Goal: Task Accomplishment & Management: Manage account settings

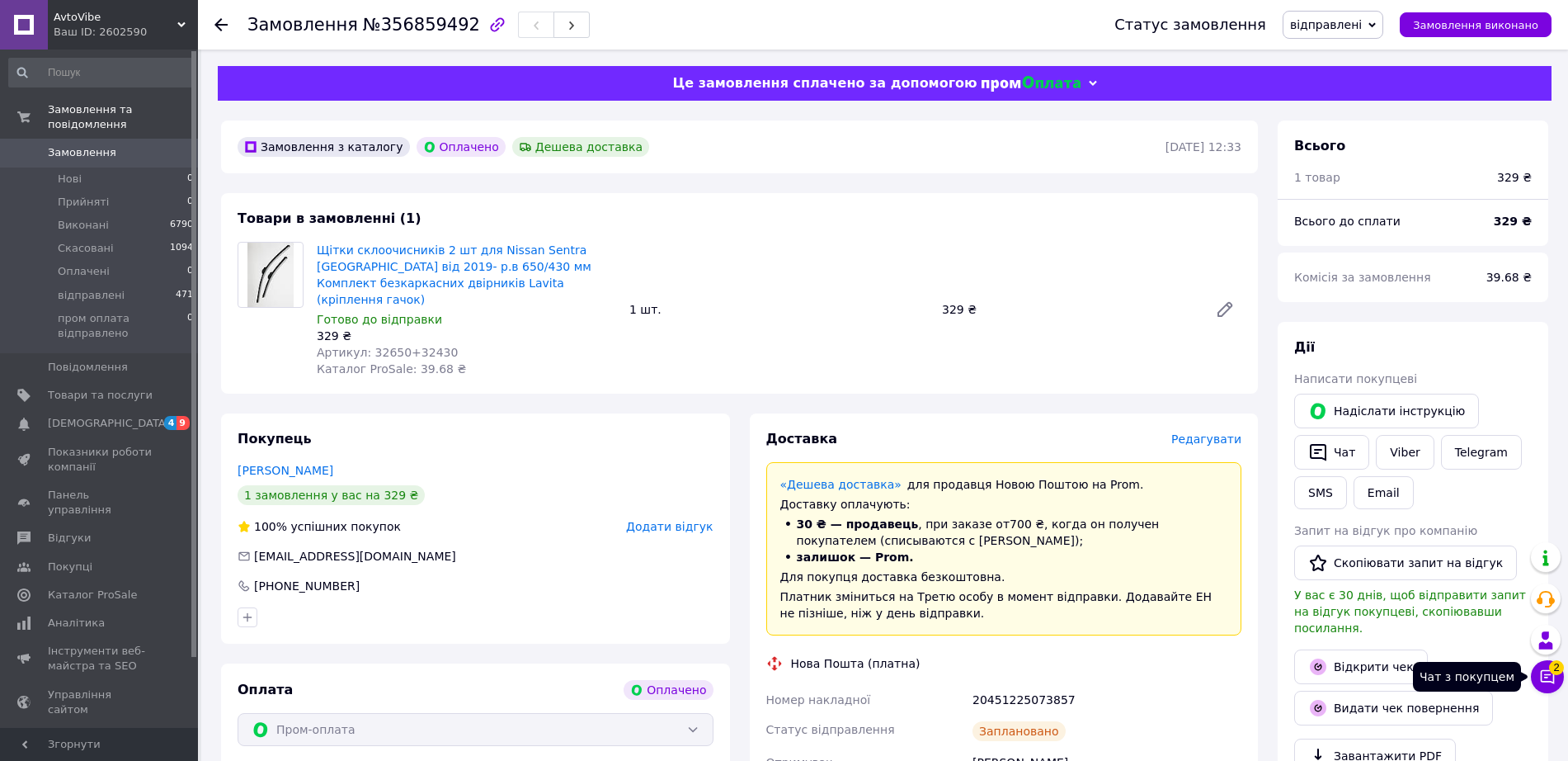
click at [1546, 676] on icon at bounding box center [1547, 676] width 16 height 16
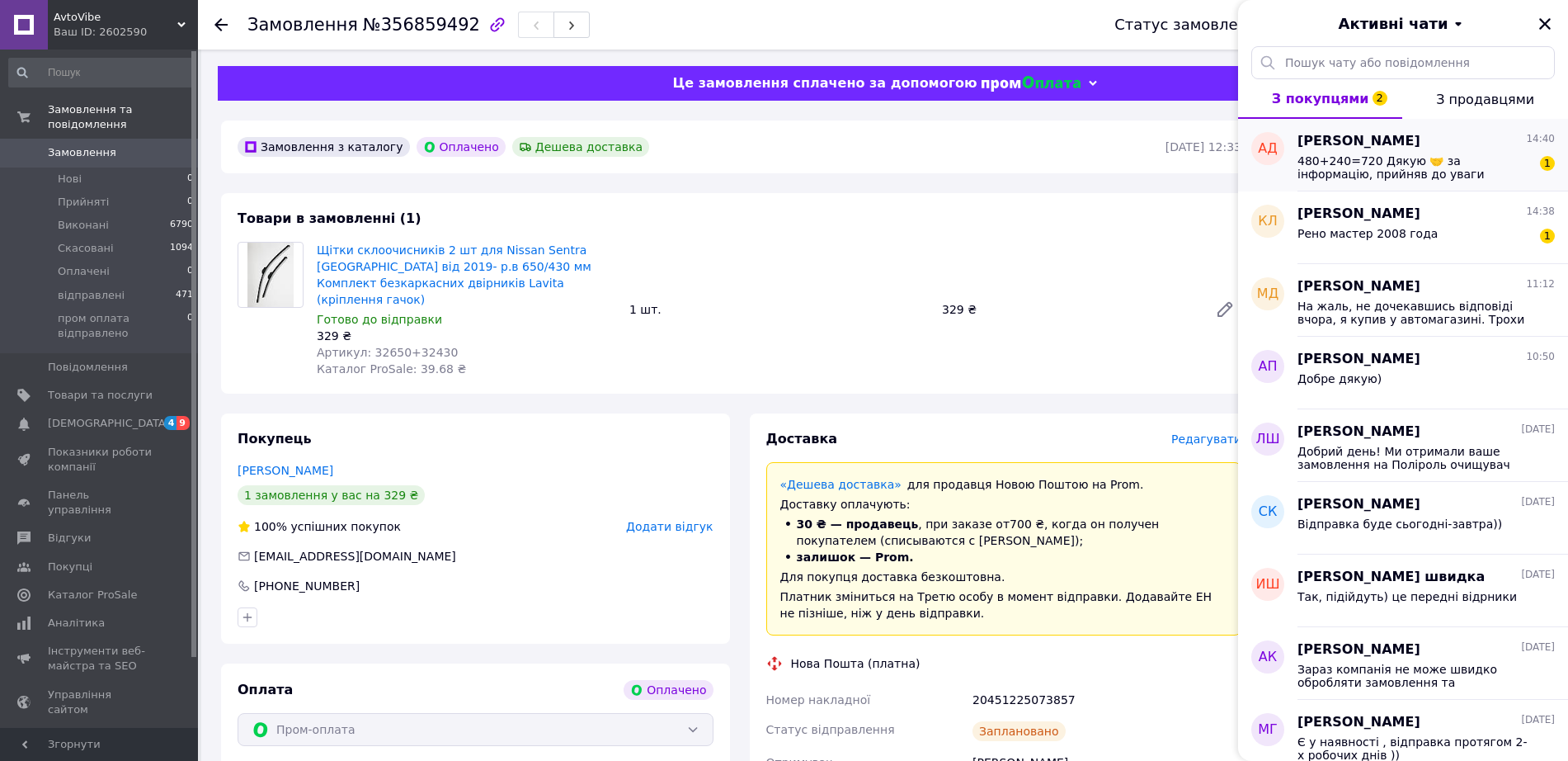
click at [1426, 179] on span "480+240=720 Дякую 🤝 за інформацію, прийняв до уваги" at bounding box center [1414, 167] width 234 height 27
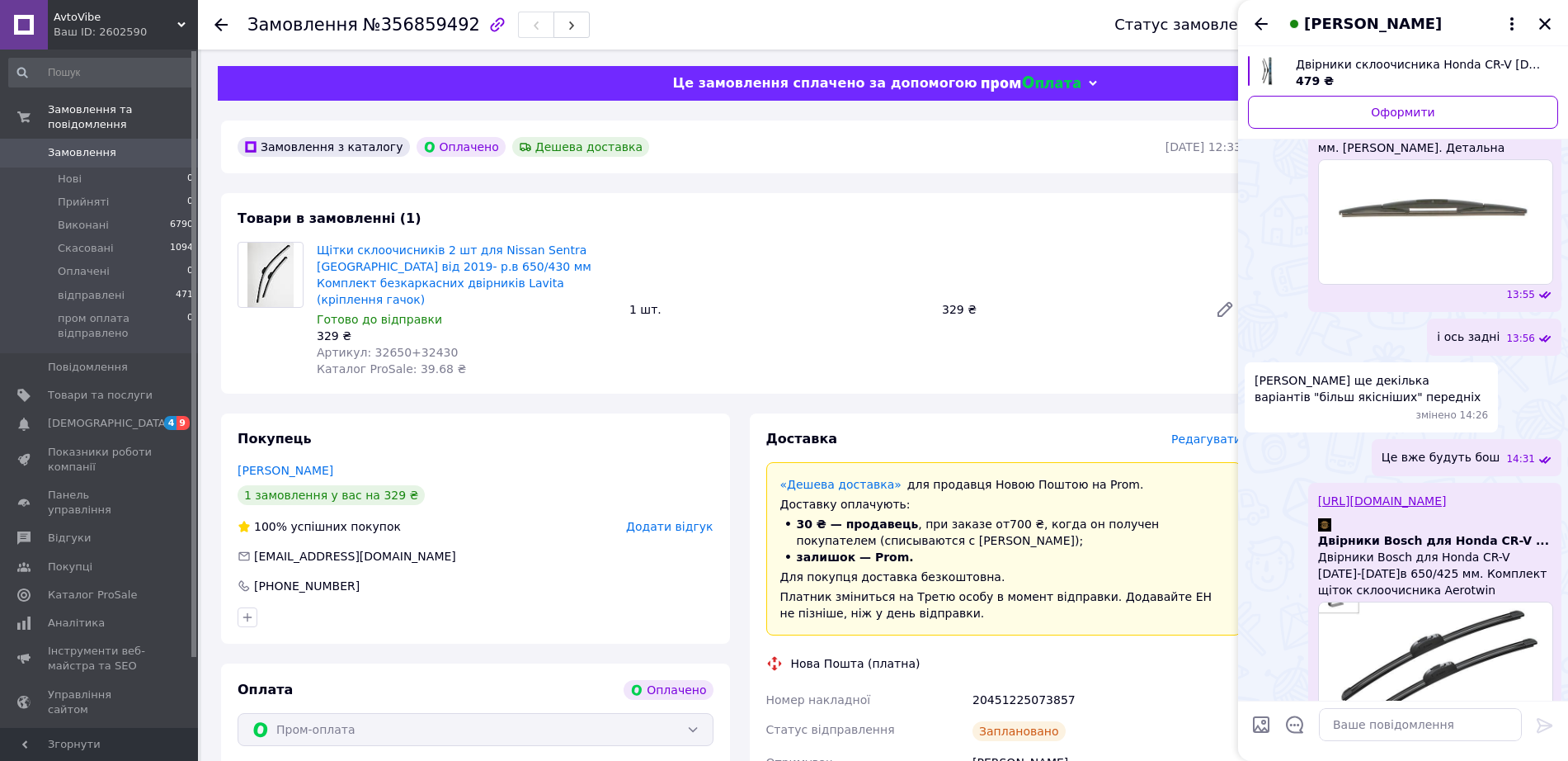
scroll to position [1498, 0]
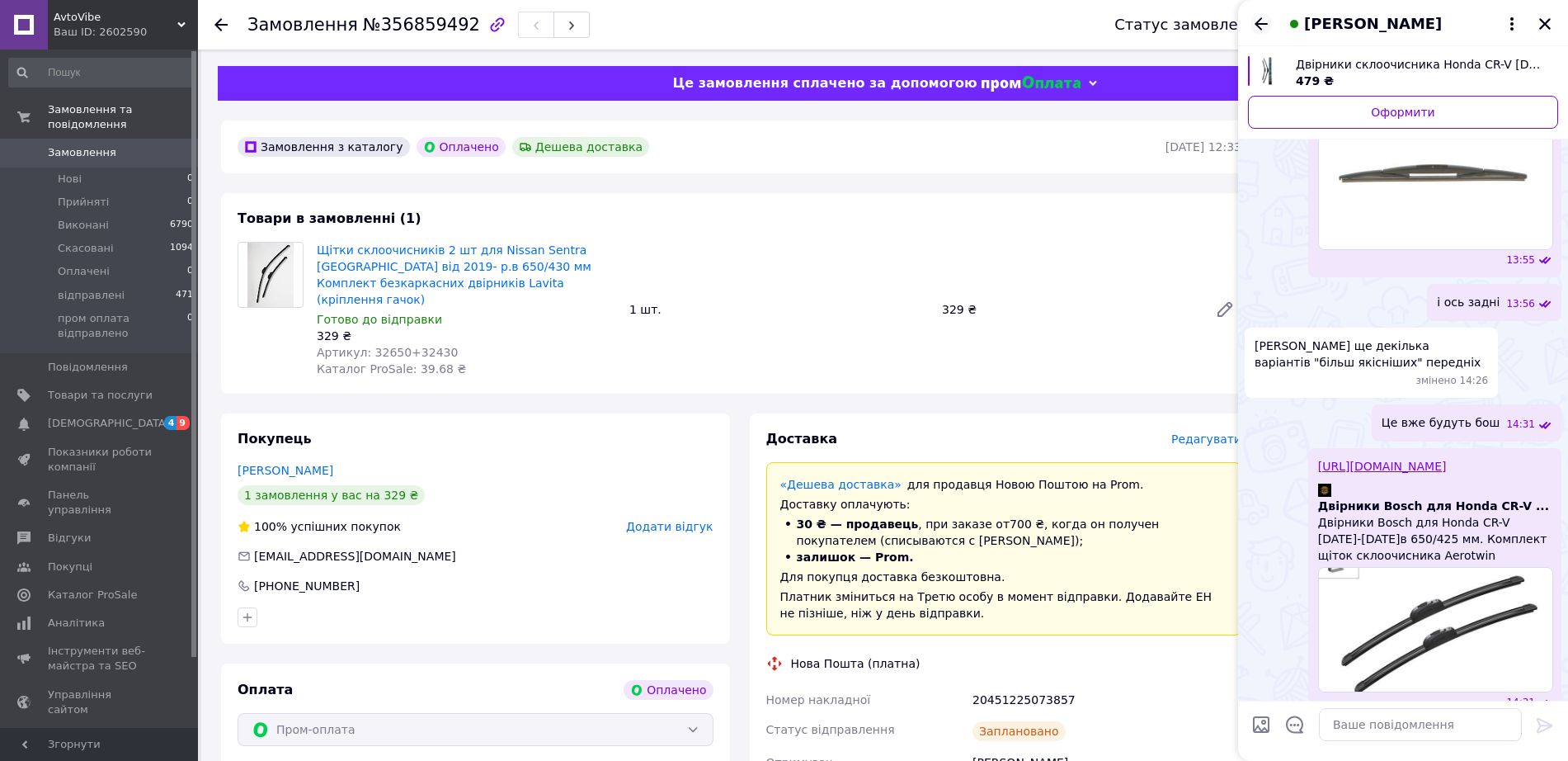
click at [1261, 19] on icon "Назад" at bounding box center [1261, 23] width 13 height 12
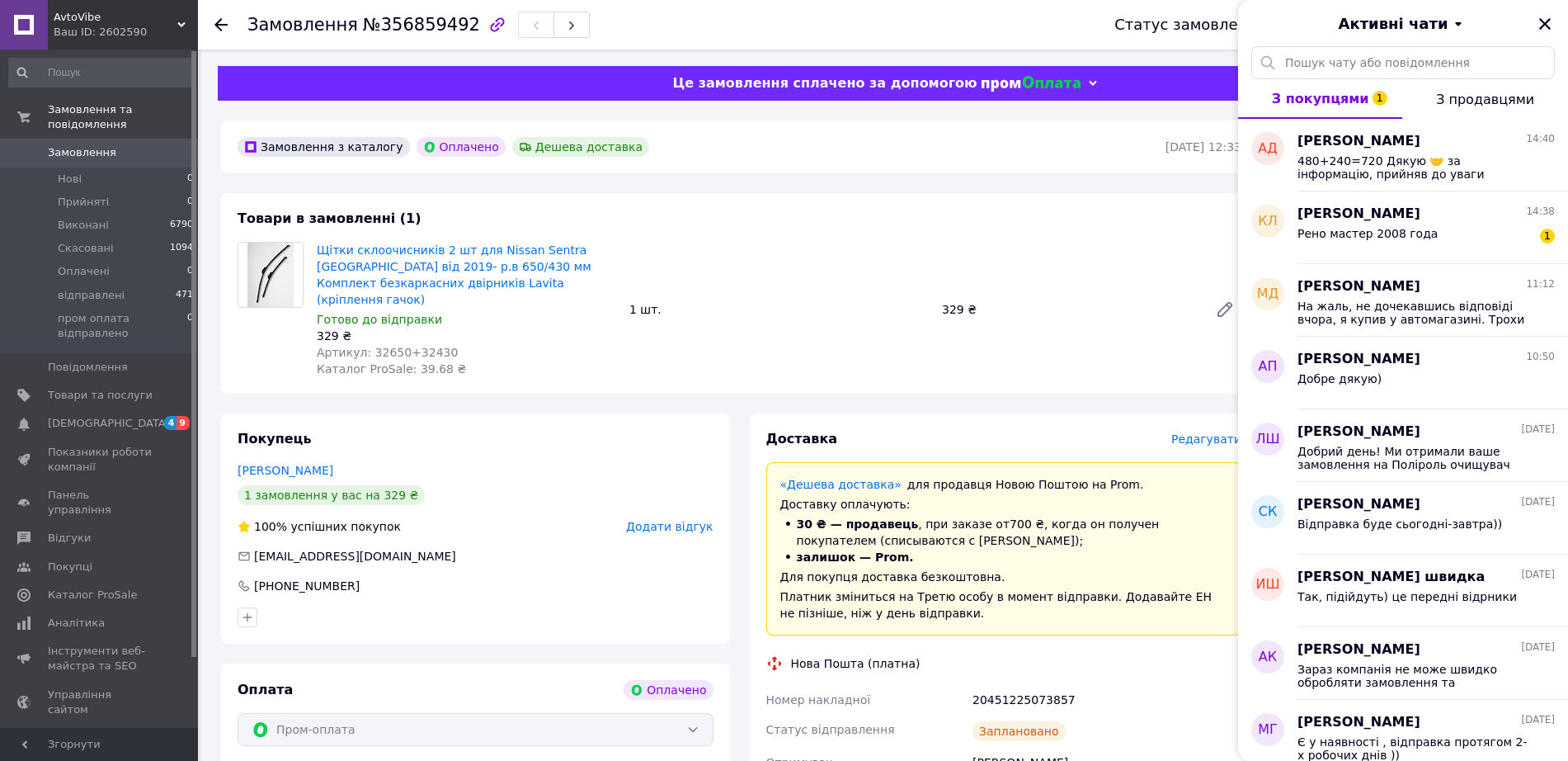
click at [1512, 100] on span "З продавцями" at bounding box center [1485, 100] width 98 height 15
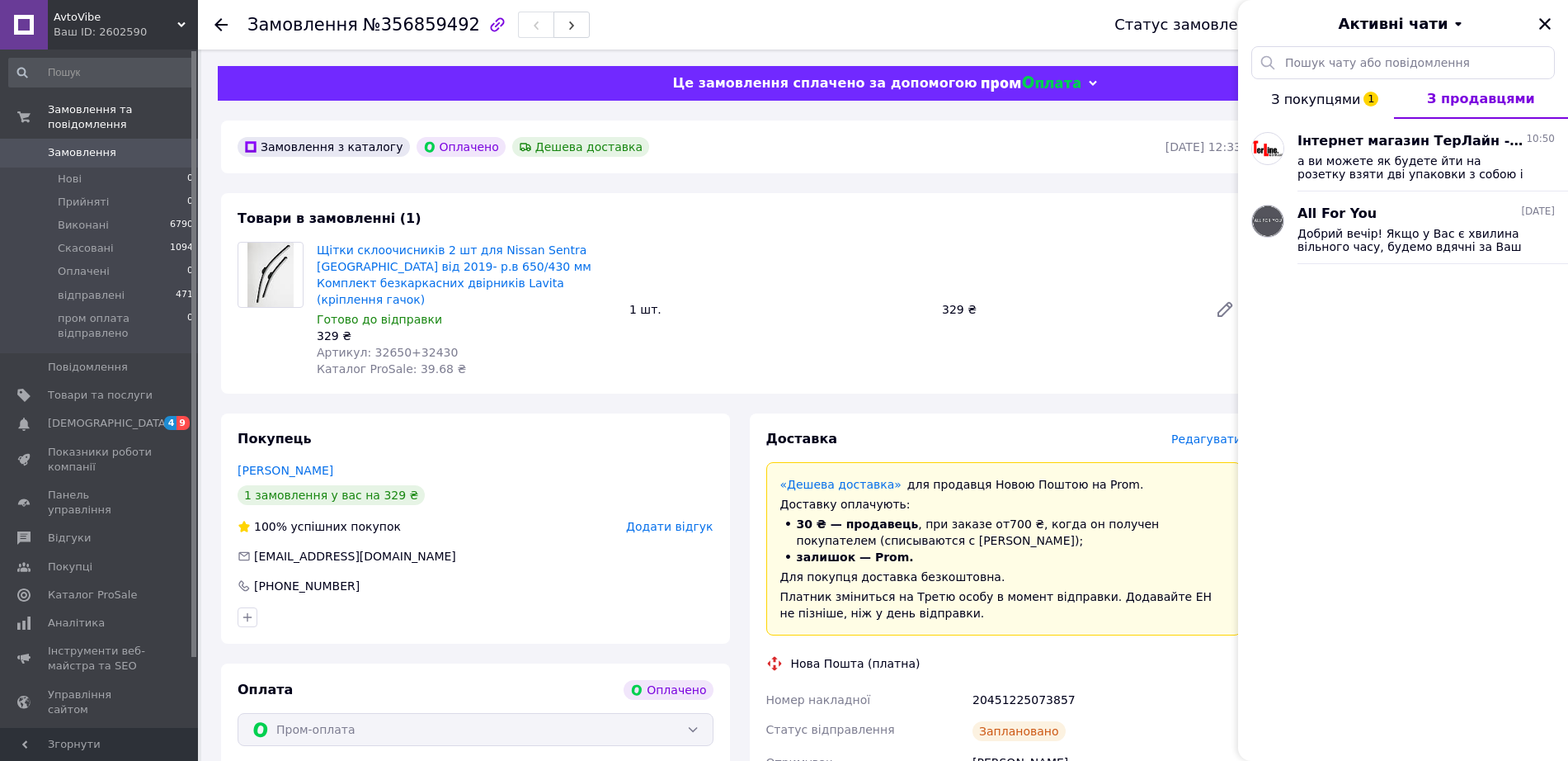
click at [1354, 106] on span "З покупцями 1" at bounding box center [1316, 100] width 89 height 15
